Goal: Entertainment & Leisure: Browse casually

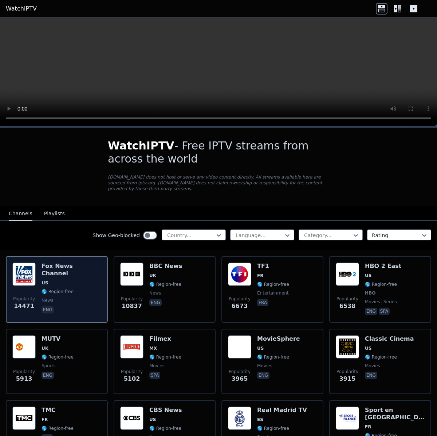
click at [67, 289] on span "🌎 Region-free" at bounding box center [57, 292] width 32 height 6
click at [66, 267] on h6 "Fox News Channel" at bounding box center [71, 270] width 60 height 15
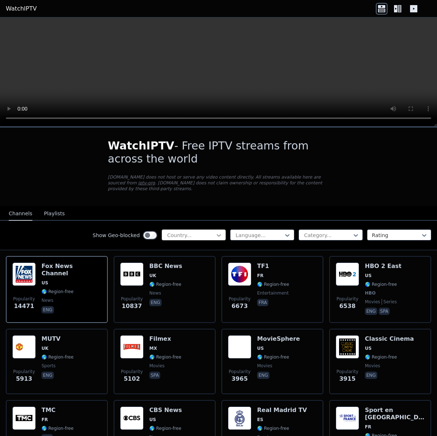
scroll to position [0, 0]
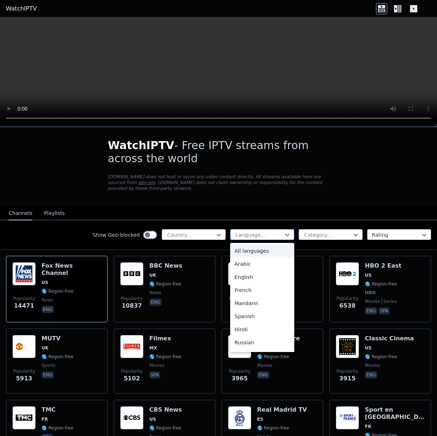
click at [263, 233] on div at bounding box center [259, 234] width 49 height 7
click at [245, 313] on div "Spanish" at bounding box center [262, 316] width 64 height 13
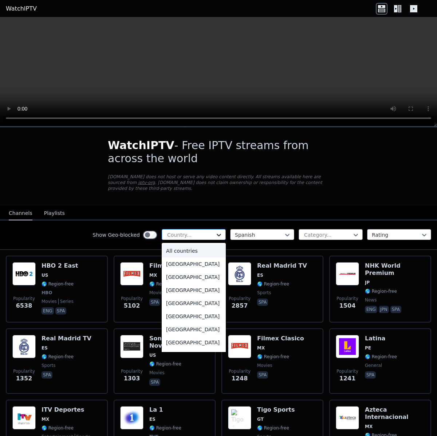
click at [215, 231] on icon at bounding box center [218, 234] width 7 height 7
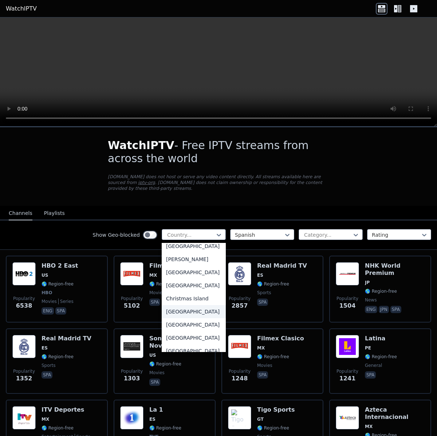
click at [181, 318] on div "[GEOGRAPHIC_DATA]" at bounding box center [194, 311] width 64 height 13
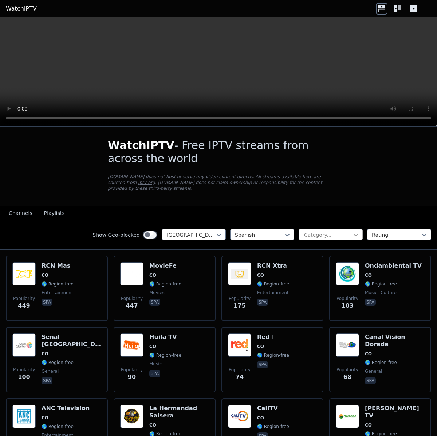
click at [352, 235] on icon at bounding box center [355, 234] width 7 height 7
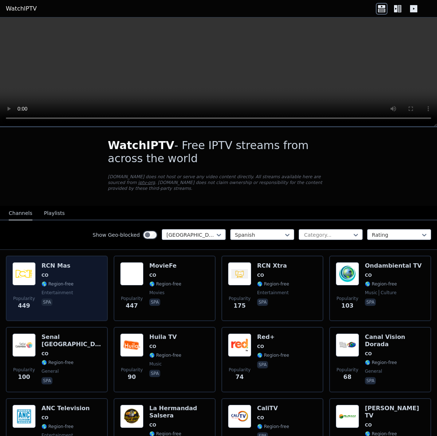
click at [51, 277] on span "CO" at bounding box center [57, 276] width 32 height 6
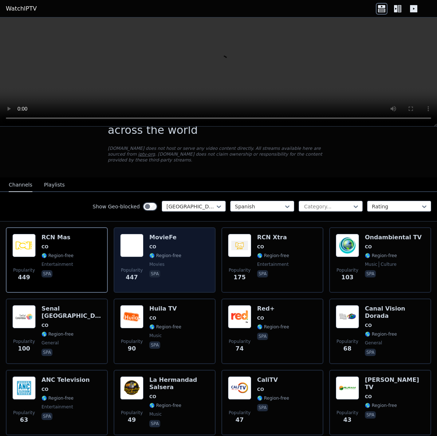
scroll to position [30, 0]
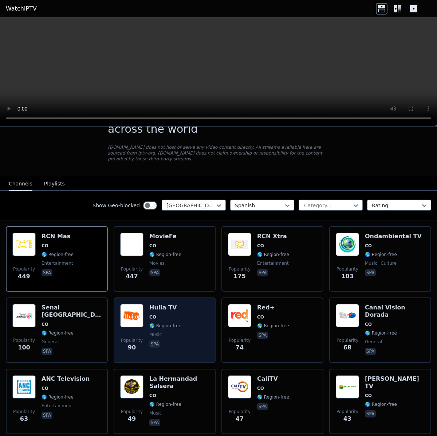
click at [170, 335] on span "music" at bounding box center [165, 335] width 32 height 6
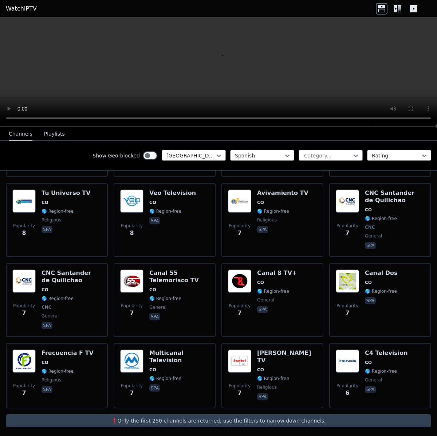
scroll to position [1156, 0]
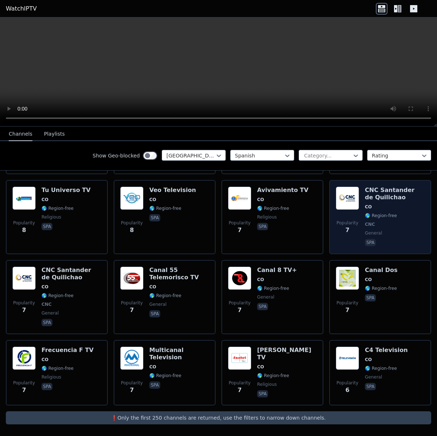
click at [368, 201] on div "CNC Santander de Quilichao CO 🌎 Region-free CNC general spa" at bounding box center [395, 217] width 60 height 61
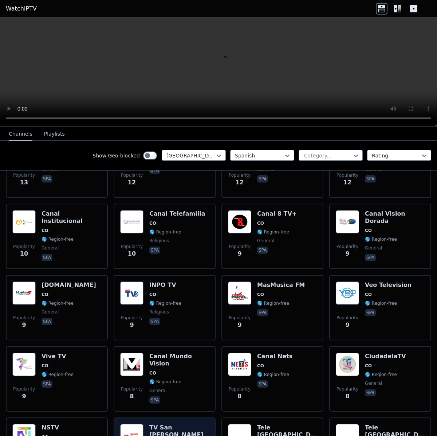
scroll to position [844, 0]
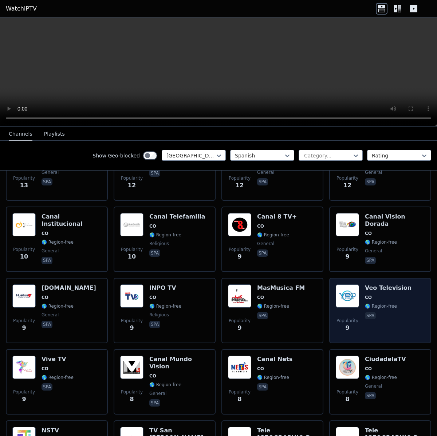
click at [379, 282] on div "Popularity 9 Veo Television CO 🌎 Region-free spa" at bounding box center [380, 311] width 102 height 66
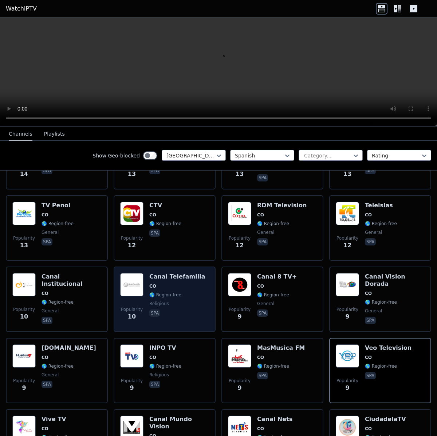
scroll to position [781, 0]
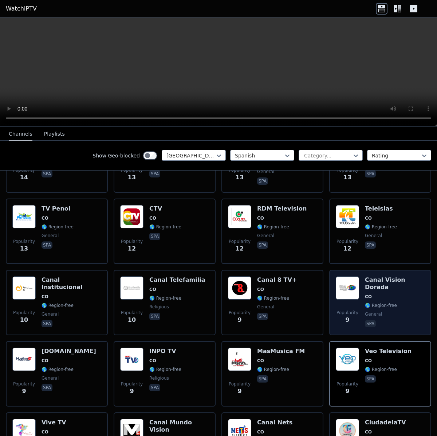
click at [355, 279] on img at bounding box center [347, 288] width 23 height 23
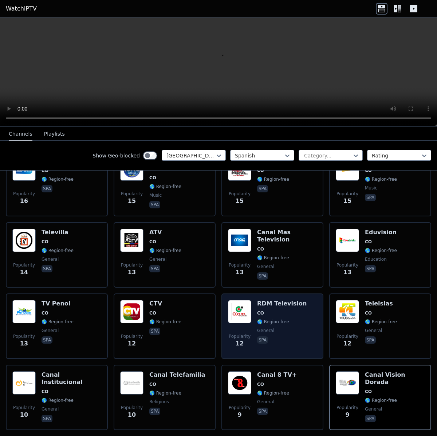
scroll to position [689, 0]
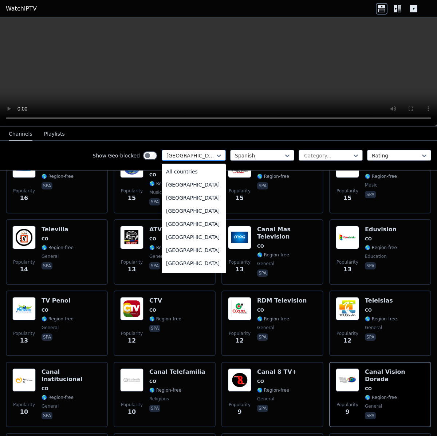
click at [208, 154] on div at bounding box center [190, 155] width 49 height 7
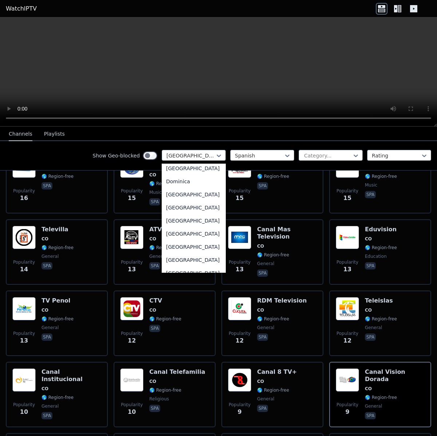
scroll to position [672, 0]
click at [177, 227] on div "[GEOGRAPHIC_DATA]" at bounding box center [194, 220] width 64 height 13
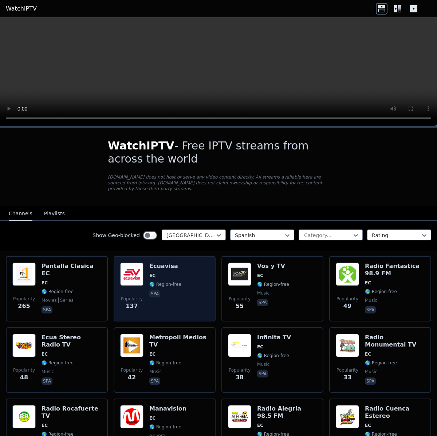
click at [132, 274] on img at bounding box center [131, 274] width 23 height 23
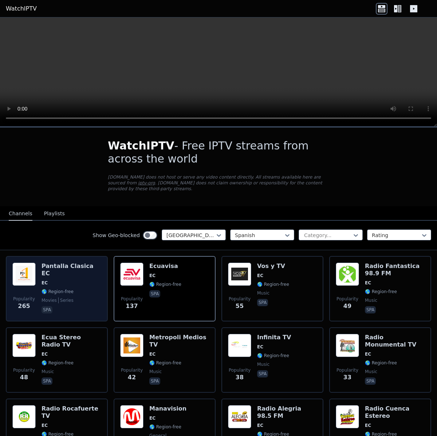
click at [69, 279] on div "Pantalla Clasica EC EC 🌎 Region-free movies series spa" at bounding box center [71, 289] width 60 height 52
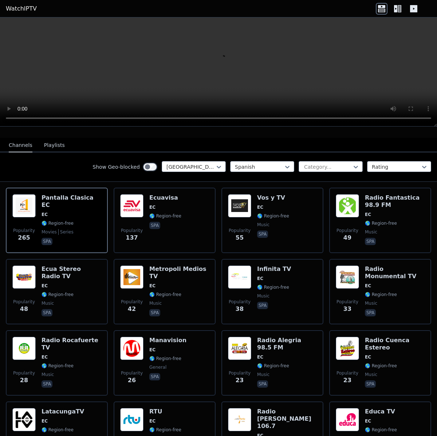
scroll to position [86, 0]
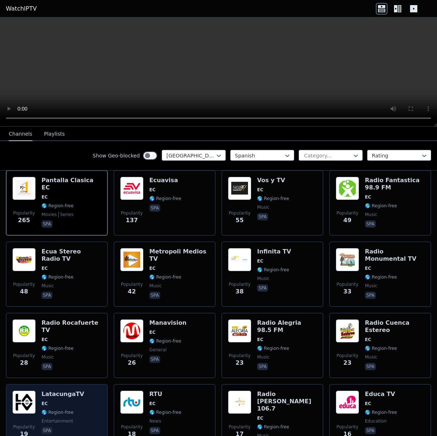
click at [83, 408] on div "Popularity 19 LatacungaTV EC 🌎 Region-free entertainment spa" at bounding box center [56, 421] width 89 height 60
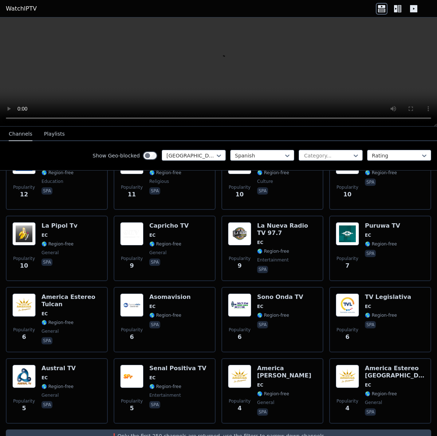
scroll to position [558, 0]
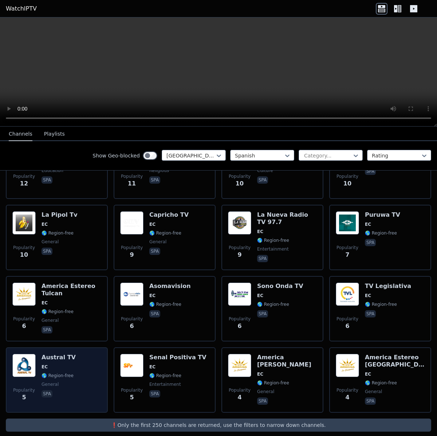
click at [87, 375] on div "Popularity 5 Austral TV EC 🌎 Region-free general spa" at bounding box center [56, 380] width 89 height 52
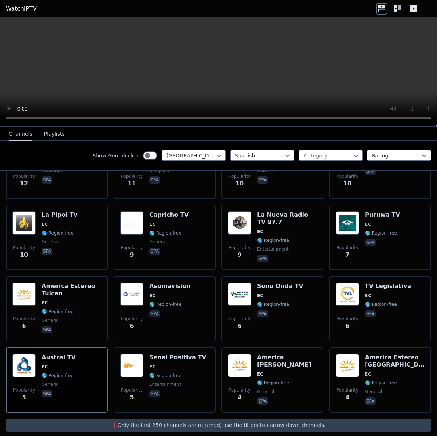
click at [183, 154] on div at bounding box center [190, 155] width 49 height 7
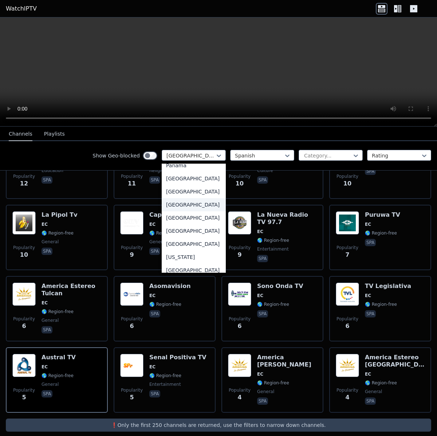
scroll to position [1885, 0]
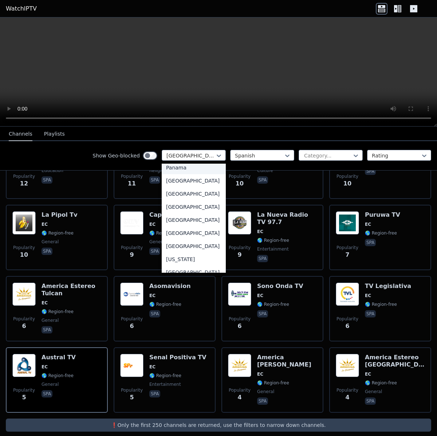
click at [171, 174] on div "Panama" at bounding box center [194, 167] width 64 height 13
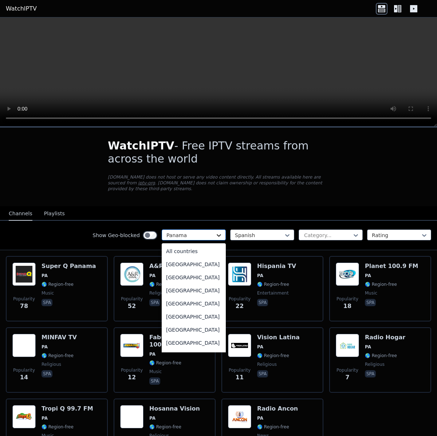
click at [215, 234] on icon at bounding box center [218, 235] width 7 height 7
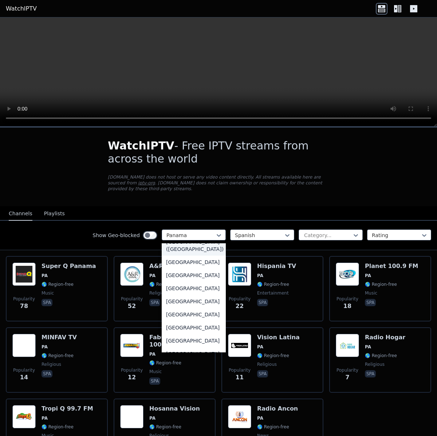
scroll to position [1701, 0]
click at [323, 189] on p "[DOMAIN_NAME] does not host or serve any video content directly. All streams av…" at bounding box center [218, 182] width 221 height 17
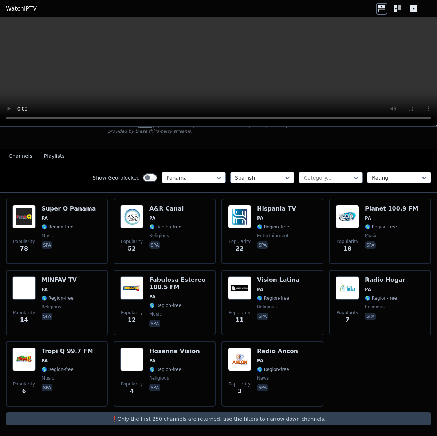
scroll to position [59, 0]
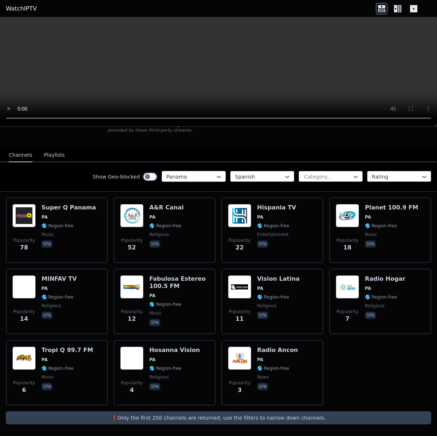
click at [209, 177] on div at bounding box center [190, 176] width 49 height 7
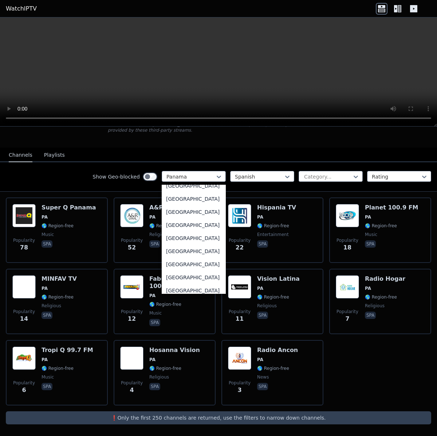
scroll to position [2629, 0]
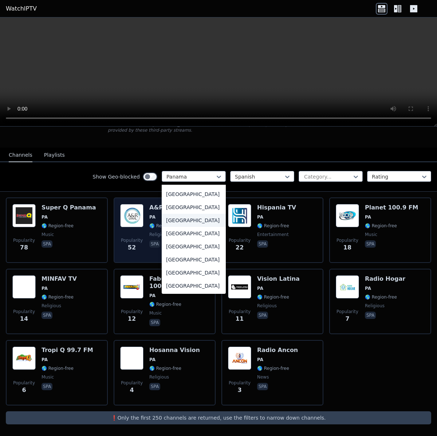
click at [182, 217] on div "[GEOGRAPHIC_DATA]" at bounding box center [194, 220] width 64 height 13
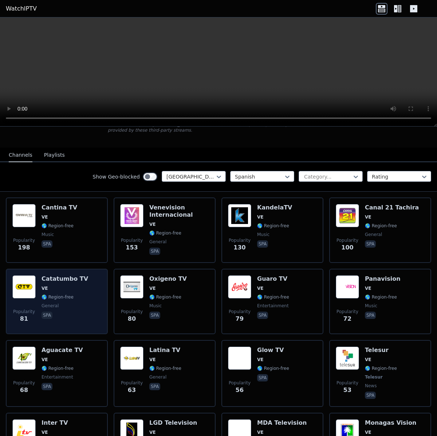
click at [88, 313] on div "Popularity 81 Catatumbo TV VE 🌎 Region-free general spa" at bounding box center [56, 302] width 89 height 52
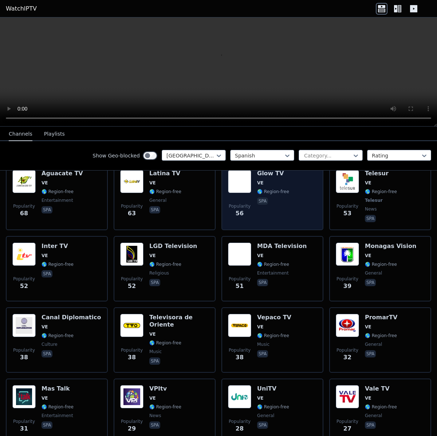
scroll to position [237, 0]
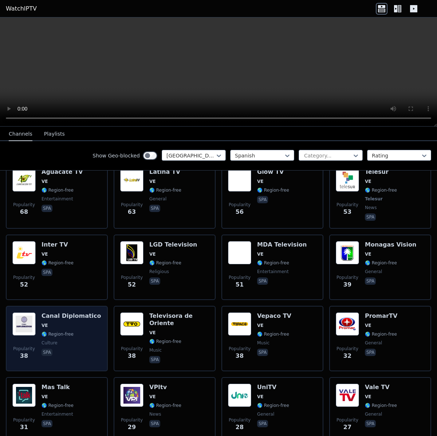
click at [95, 347] on div "Popularity 38 Canal Diplomatico VE 🌎 Region-free culture spa" at bounding box center [56, 339] width 89 height 52
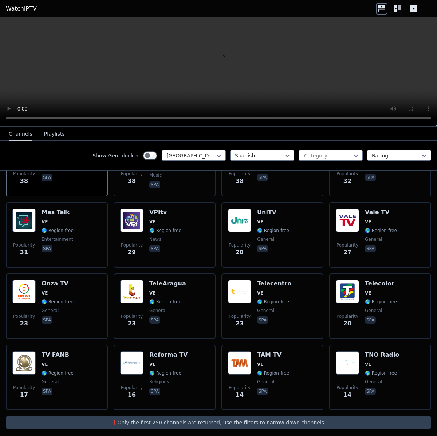
scroll to position [417, 0]
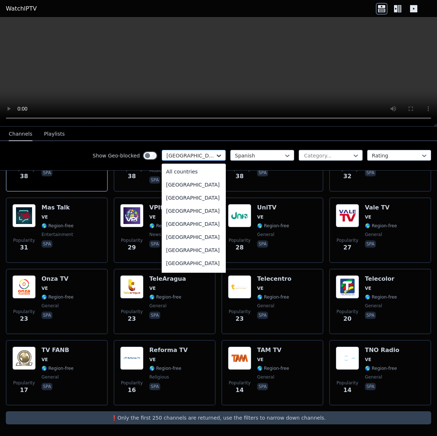
click at [217, 155] on icon at bounding box center [218, 155] width 7 height 7
click at [184, 256] on div "[GEOGRAPHIC_DATA]" at bounding box center [194, 249] width 64 height 13
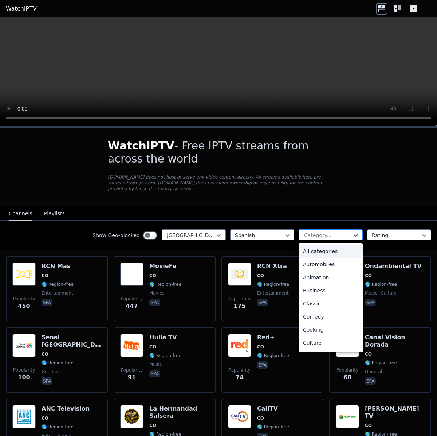
click at [352, 234] on icon at bounding box center [355, 235] width 7 height 7
click at [325, 251] on div "All categories" at bounding box center [330, 251] width 64 height 13
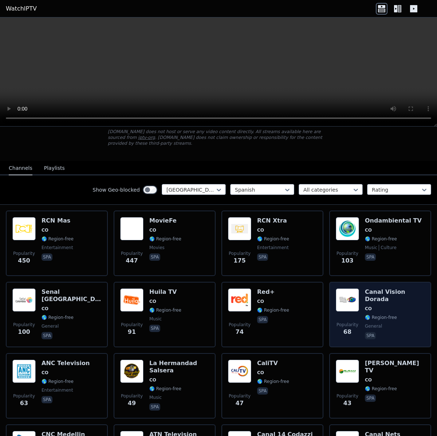
scroll to position [46, 0]
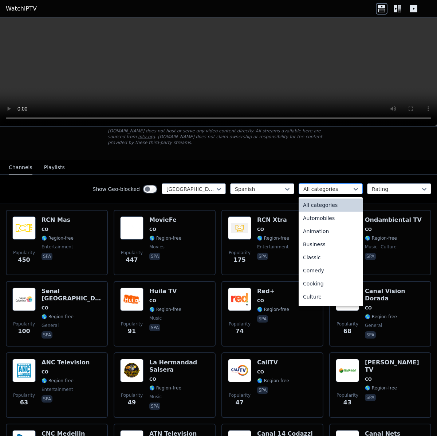
click at [343, 186] on div at bounding box center [327, 189] width 49 height 7
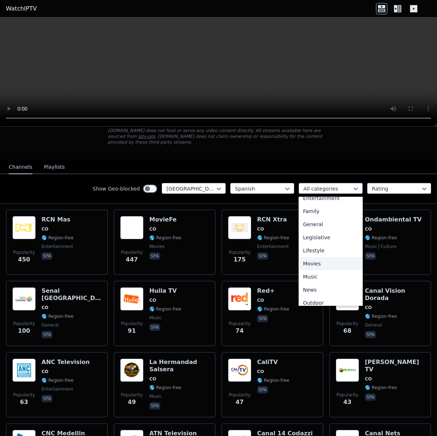
scroll to position [142, 0]
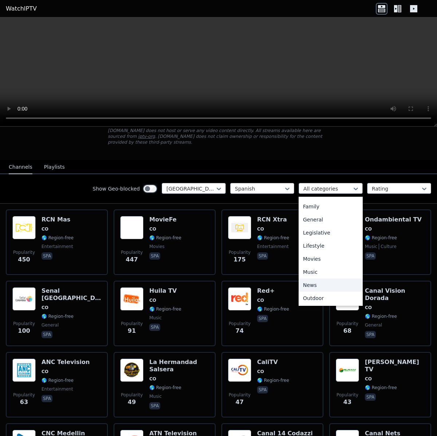
click at [304, 282] on div "News" at bounding box center [330, 285] width 64 height 13
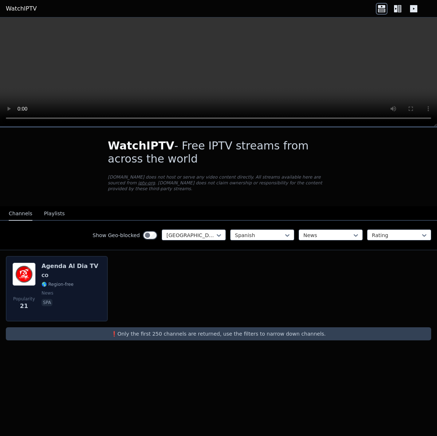
click at [44, 267] on h6 "Agenda Al Dia TV" at bounding box center [69, 266] width 57 height 7
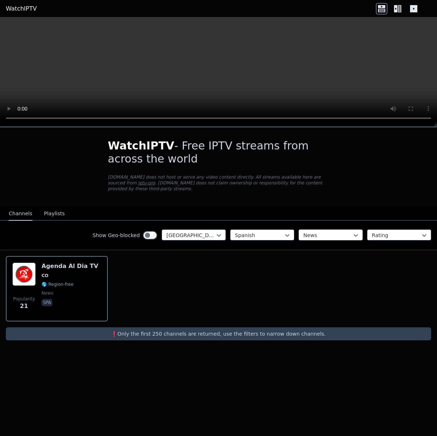
click at [320, 239] on div "News" at bounding box center [330, 235] width 64 height 11
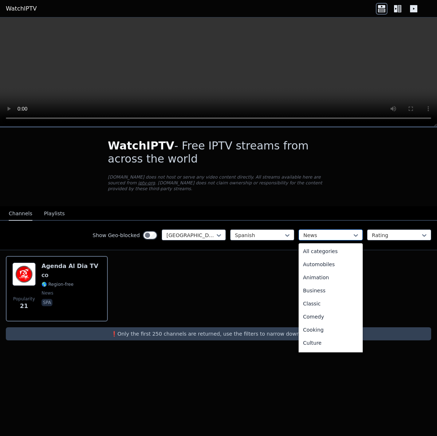
scroll to position [132, 0]
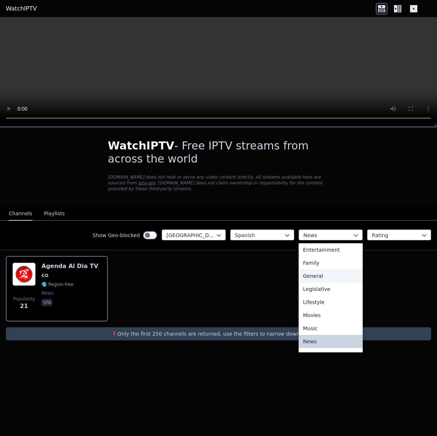
click at [319, 281] on div "General" at bounding box center [330, 276] width 64 height 13
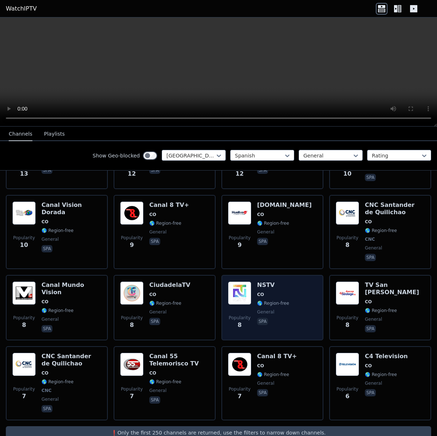
scroll to position [426, 0]
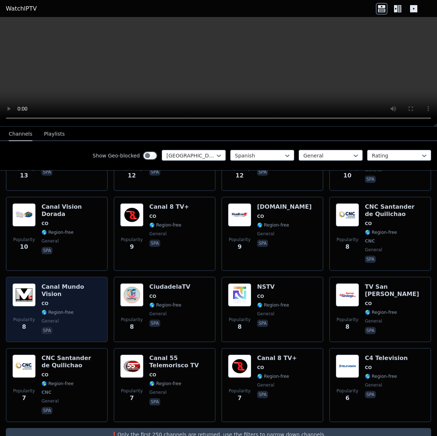
click at [82, 286] on h6 "Canal Mundo Vision" at bounding box center [71, 291] width 60 height 15
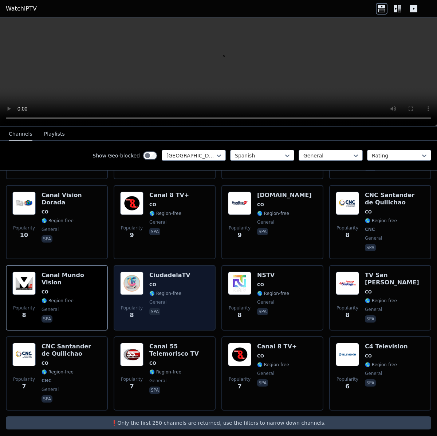
scroll to position [442, 0]
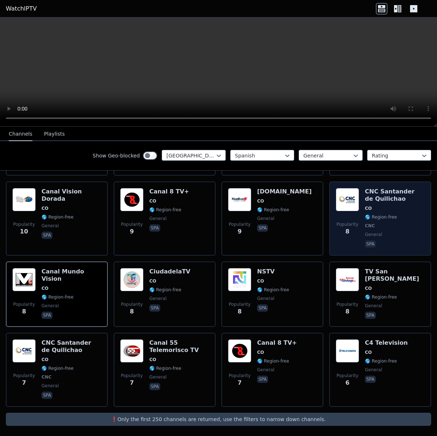
click at [341, 218] on span "Popularity 8" at bounding box center [347, 228] width 23 height 23
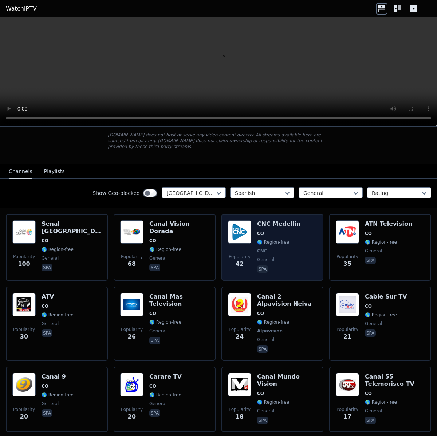
scroll to position [44, 0]
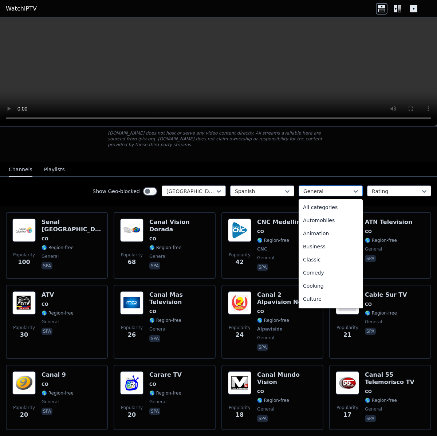
click at [304, 191] on div at bounding box center [327, 191] width 49 height 7
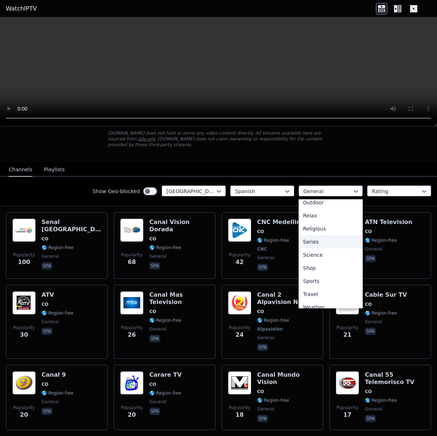
scroll to position [248, 0]
click at [335, 248] on div "Science" at bounding box center [330, 248] width 64 height 13
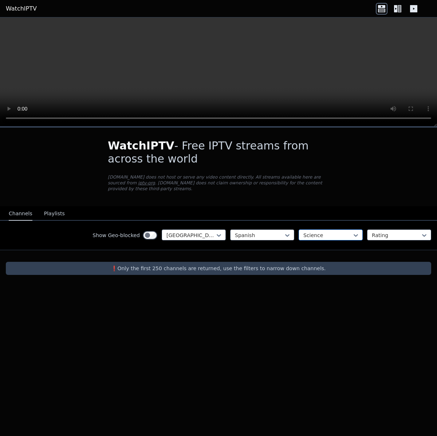
click at [334, 233] on div at bounding box center [327, 235] width 49 height 7
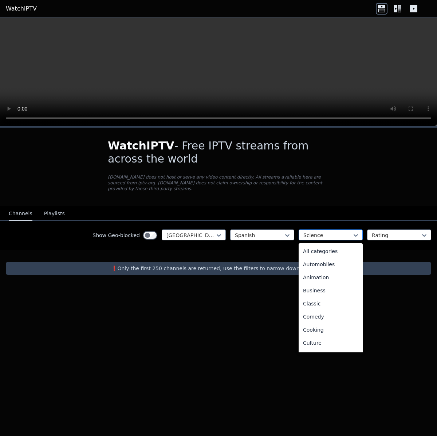
scroll to position [198, 0]
click at [321, 253] on div "Movies" at bounding box center [330, 250] width 64 height 13
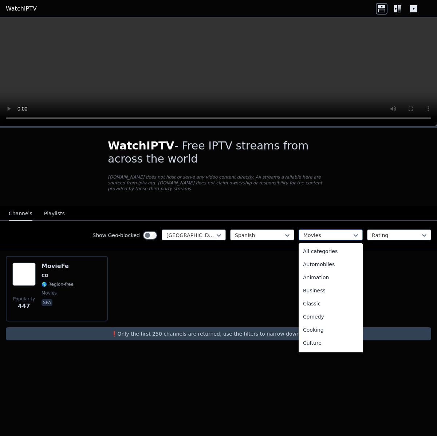
click at [324, 235] on div at bounding box center [327, 235] width 49 height 7
click at [326, 247] on div "Documentary" at bounding box center [330, 250] width 64 height 13
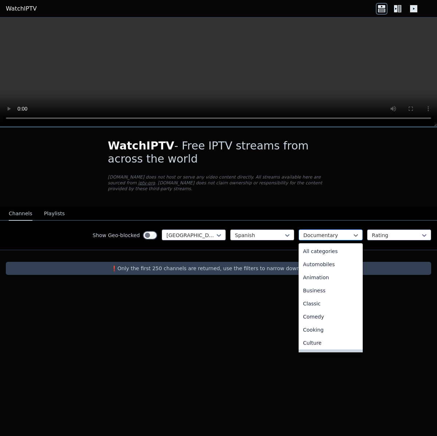
click at [324, 233] on div at bounding box center [327, 235] width 49 height 7
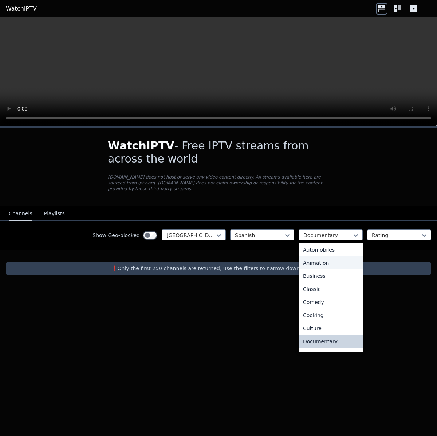
click at [328, 260] on div "Animation" at bounding box center [330, 263] width 64 height 13
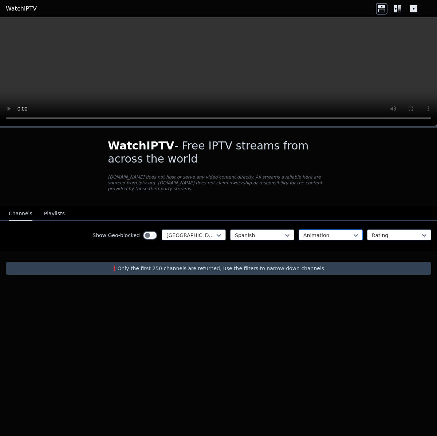
click at [325, 235] on div at bounding box center [327, 235] width 49 height 7
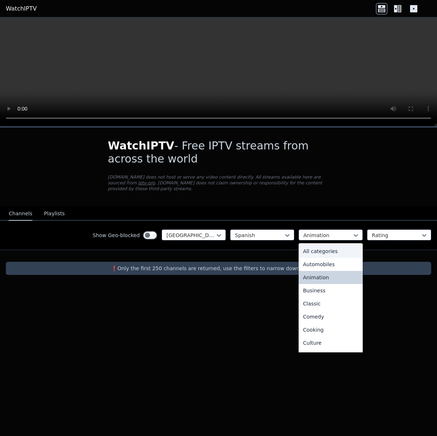
click at [328, 252] on div "All categories" at bounding box center [330, 251] width 64 height 13
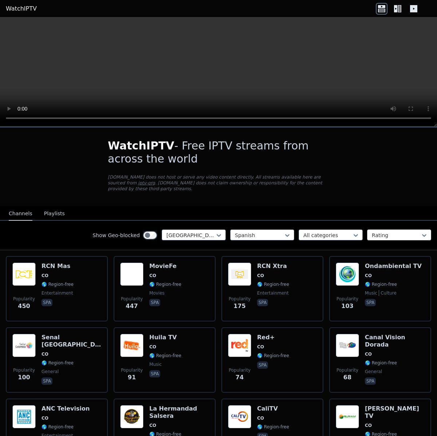
click at [385, 237] on div at bounding box center [396, 235] width 49 height 7
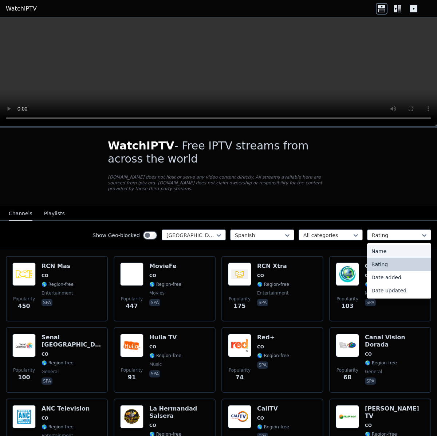
click at [382, 250] on div "Name" at bounding box center [399, 251] width 64 height 13
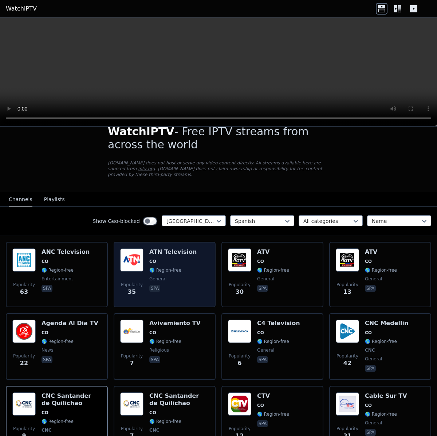
scroll to position [27, 0]
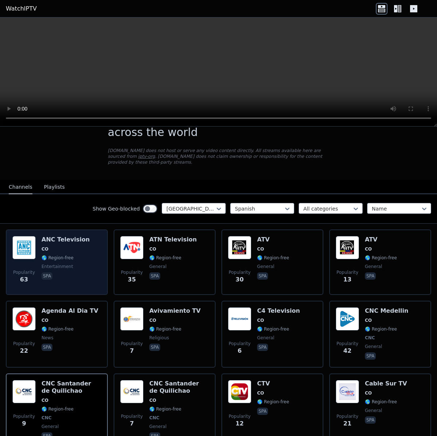
click at [65, 263] on div "ANC Television CO 🌎 Region-free entertainment spa" at bounding box center [65, 262] width 48 height 52
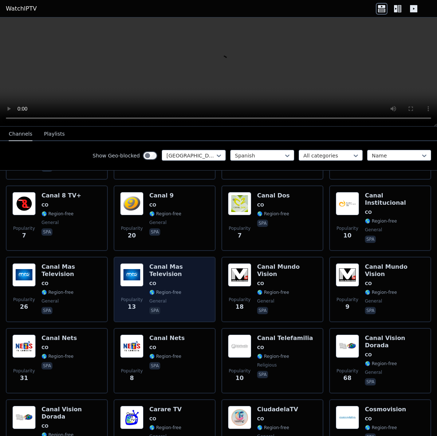
scroll to position [447, 0]
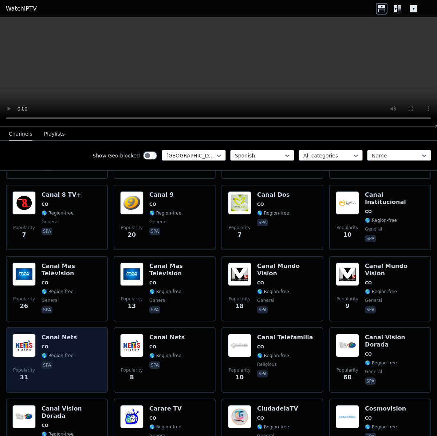
click at [52, 335] on h6 "Canal Nets" at bounding box center [58, 337] width 35 height 7
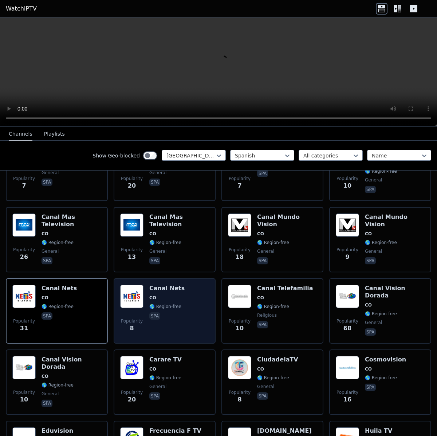
scroll to position [498, 0]
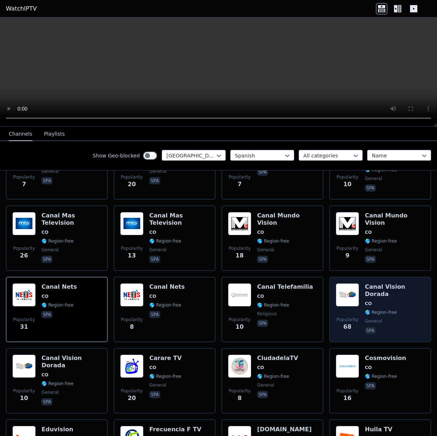
click at [355, 288] on div "Popularity 68 Canal Vision Dorada CO 🌎 Region-free general spa" at bounding box center [380, 310] width 89 height 52
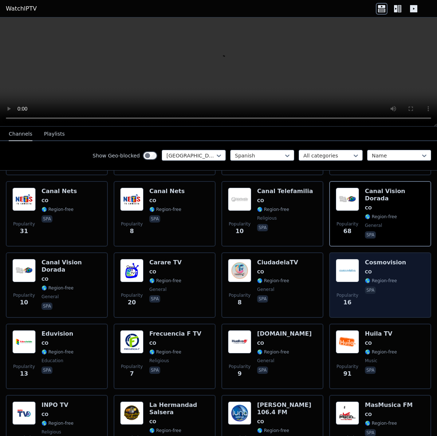
scroll to position [594, 0]
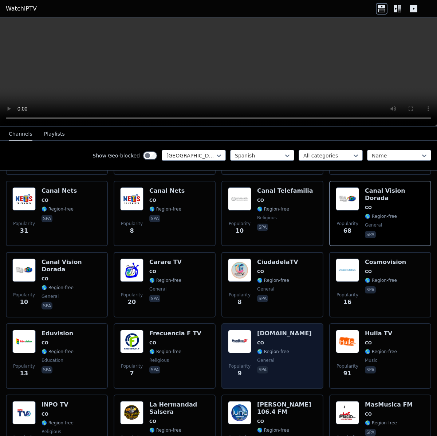
click at [272, 339] on div "[DOMAIN_NAME] CO 🌎 Region-free general spa" at bounding box center [284, 356] width 55 height 52
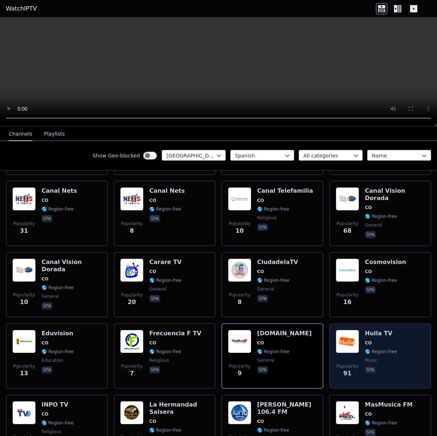
click at [358, 335] on div "Popularity 91 Huila TV CO 🌎 Region-free music spa" at bounding box center [380, 356] width 89 height 52
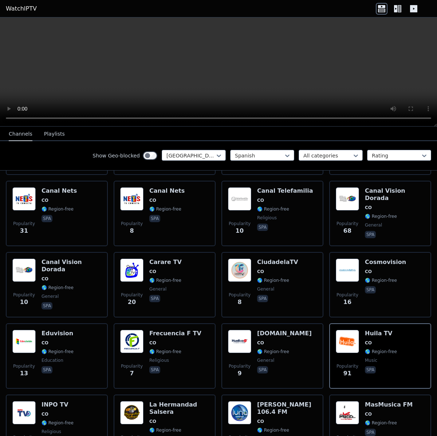
scroll to position [585, 0]
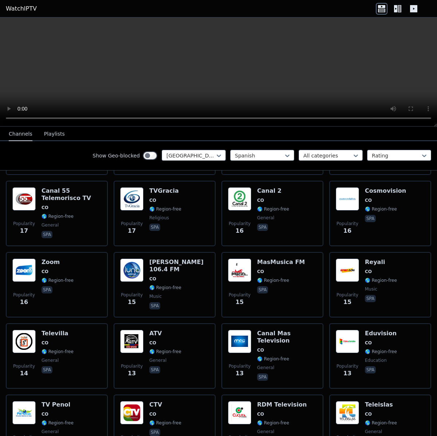
click at [52, 135] on button "Playlists" at bounding box center [54, 134] width 21 height 14
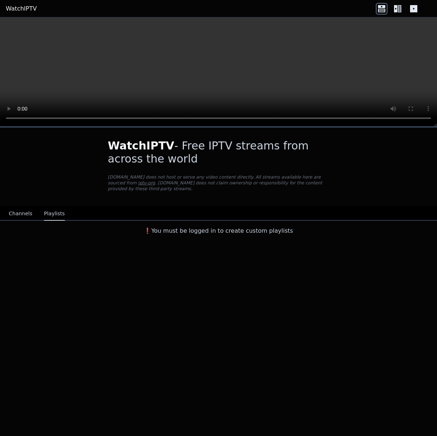
scroll to position [0, 0]
